Goal: Browse casually

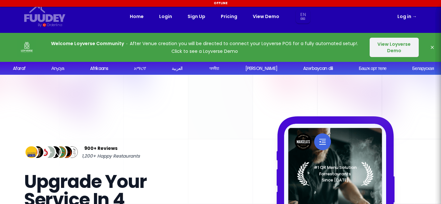
select select "en"
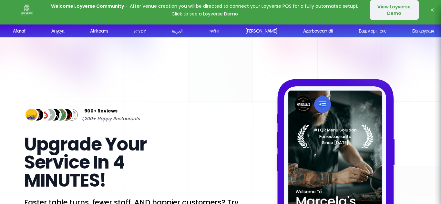
select select "en"
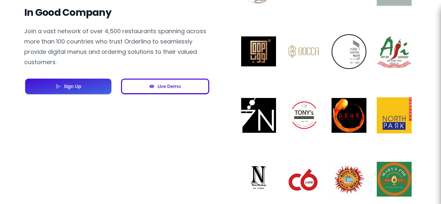
scroll to position [561, 0]
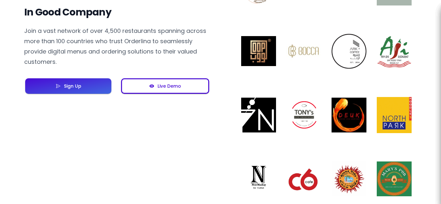
click at [180, 86] on div "Live Demo" at bounding box center [167, 86] width 27 height 5
select select "en"
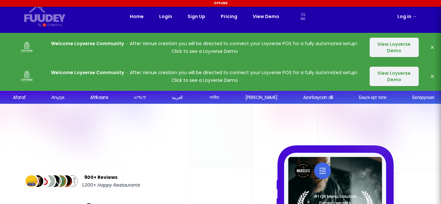
select select "in"
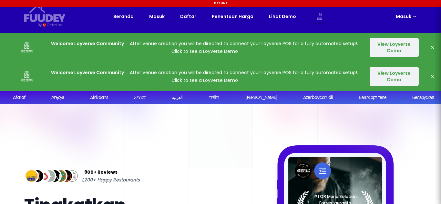
select select "in"
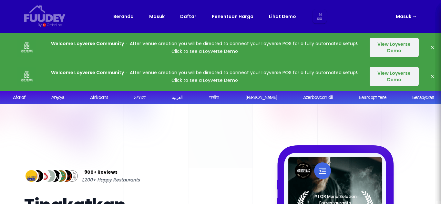
select select "in"
